Goal: Find specific page/section: Find specific page/section

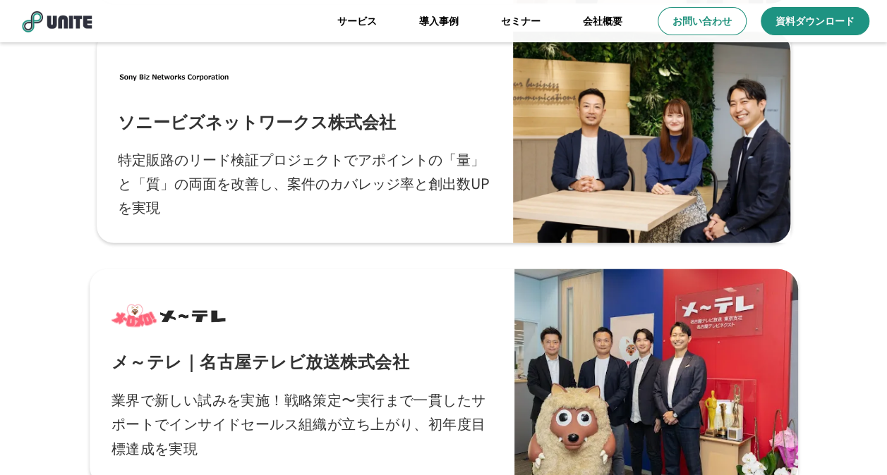
scroll to position [4655, 0]
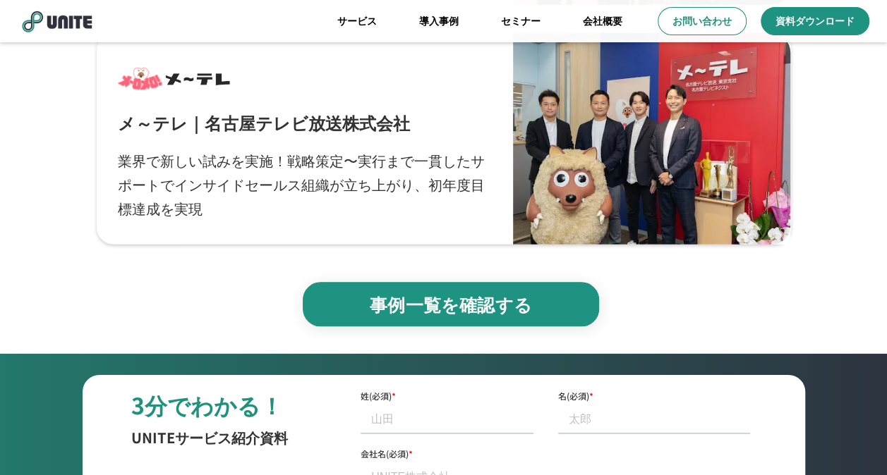
click at [386, 308] on p "事例一覧を確認する" at bounding box center [450, 304] width 265 height 25
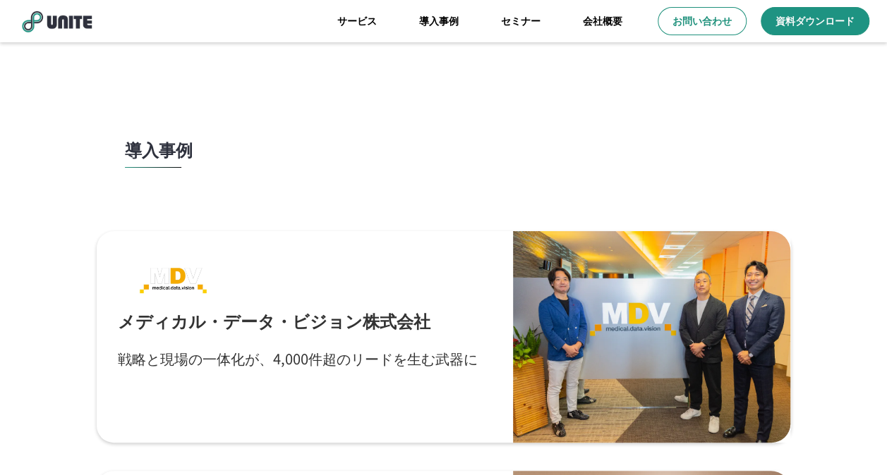
click at [154, 159] on p "導入事例" at bounding box center [159, 150] width 68 height 20
